Goal: Task Accomplishment & Management: Manage account settings

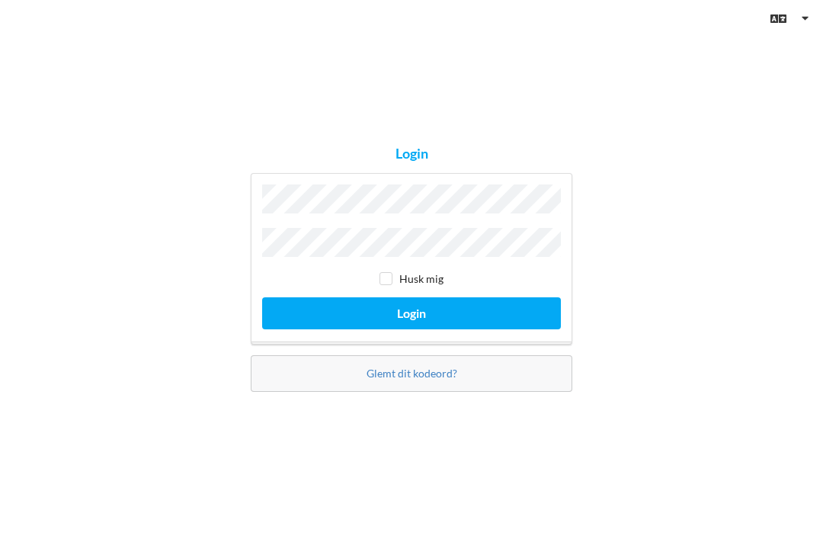
click at [412, 329] on button "Login" at bounding box center [411, 312] width 299 height 31
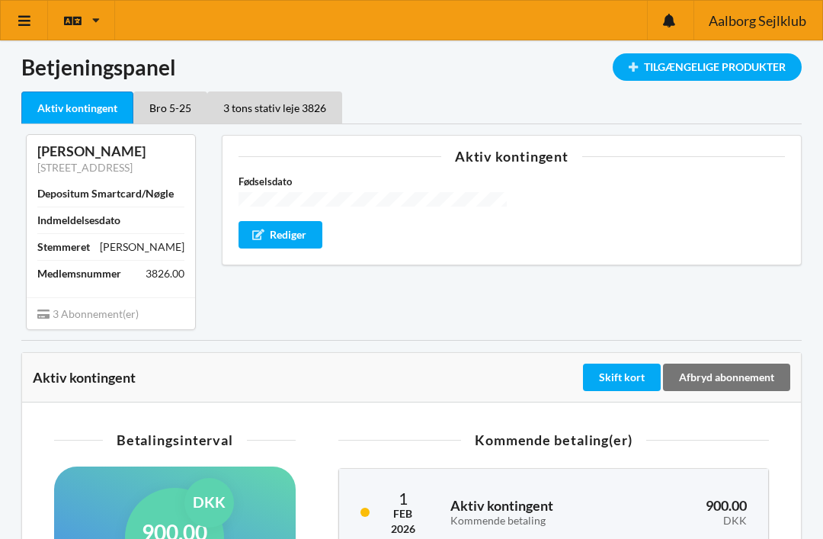
click at [176, 107] on div "Bro 5-25" at bounding box center [170, 107] width 74 height 32
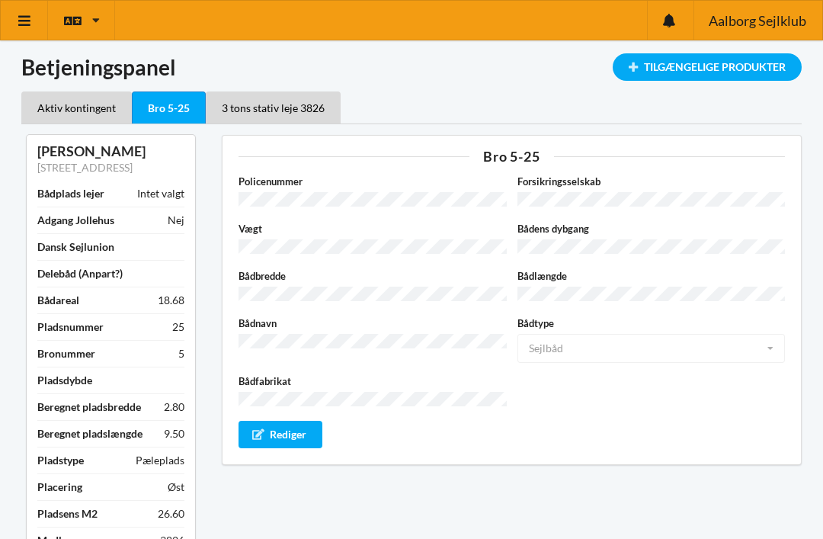
click at [256, 114] on div "3 tons stativ leje 3826" at bounding box center [273, 107] width 135 height 32
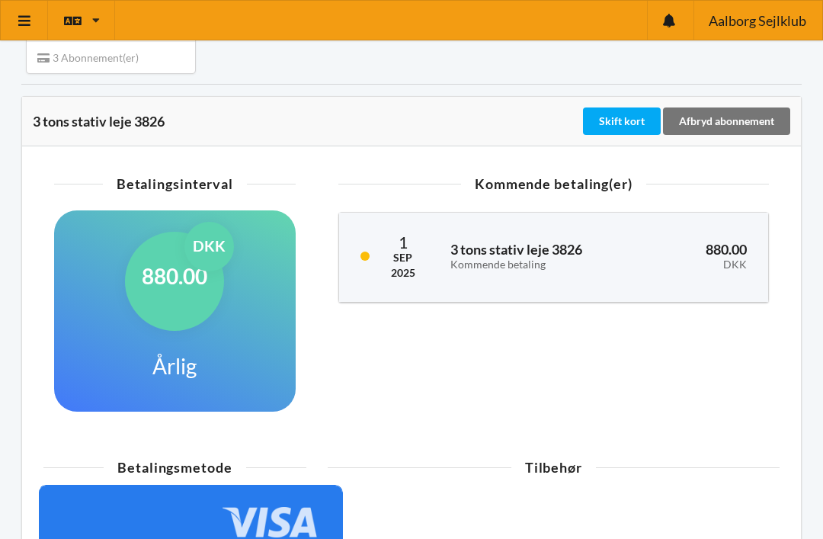
scroll to position [201, 0]
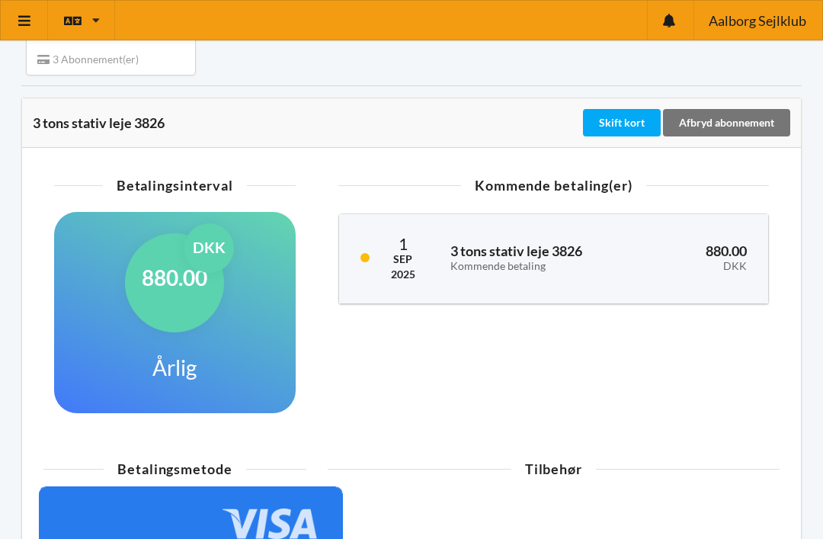
click at [396, 260] on div "Sep" at bounding box center [403, 259] width 24 height 15
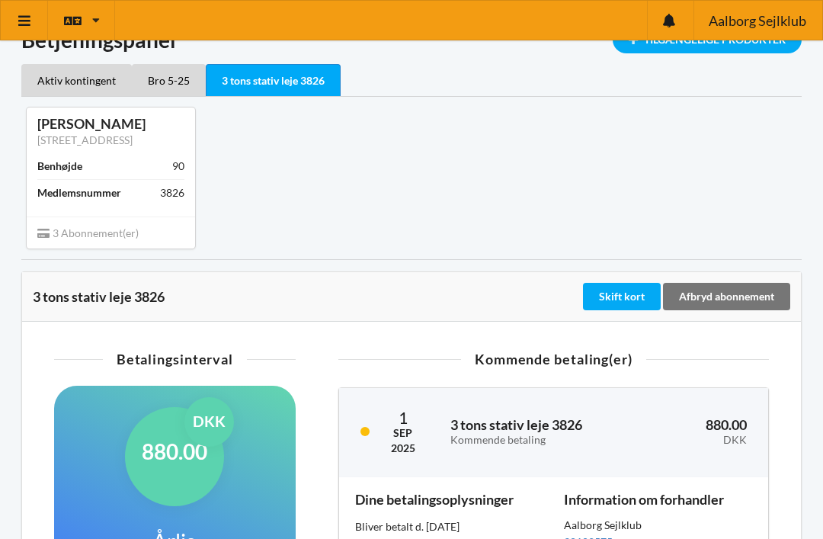
scroll to position [27, 0]
click at [631, 299] on div "Skift kort" at bounding box center [622, 297] width 78 height 27
